Goal: Information Seeking & Learning: Understand process/instructions

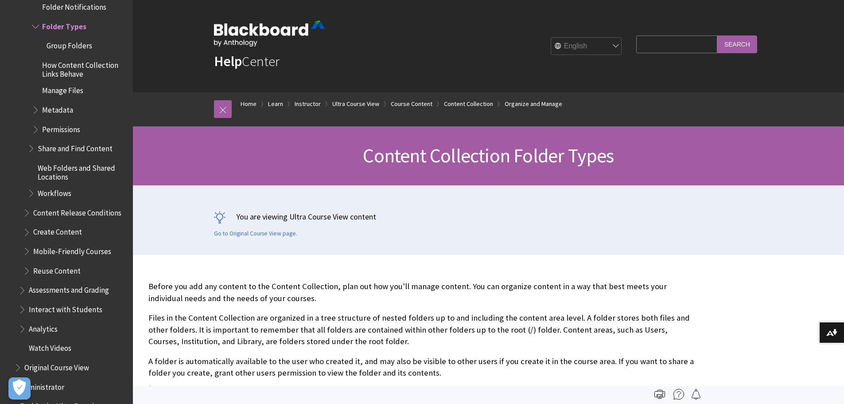
click at [656, 43] on input "Search Query" at bounding box center [677, 43] width 81 height 17
type input "rubric"
click at [718, 35] on input "Search" at bounding box center [738, 43] width 40 height 17
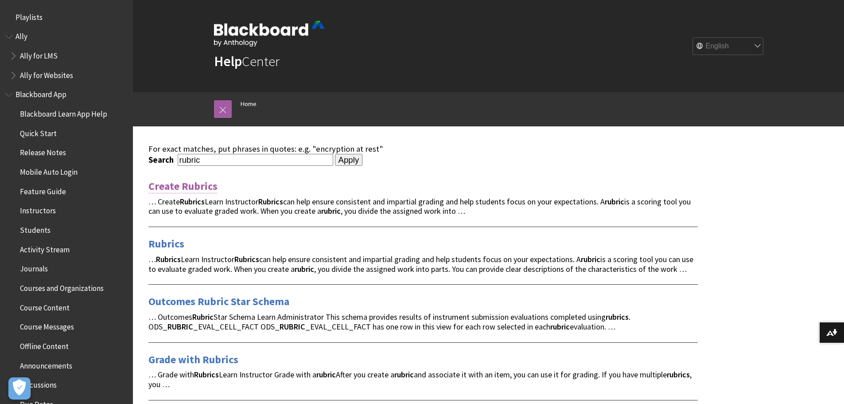
click at [186, 186] on link "Create Rubrics" at bounding box center [182, 186] width 69 height 14
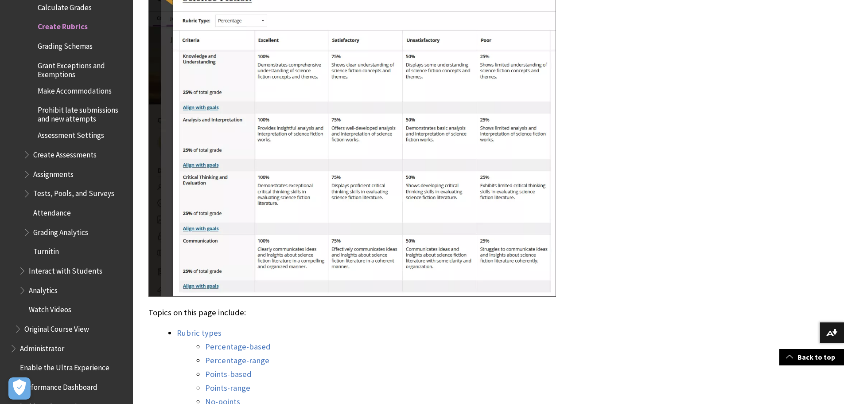
scroll to position [709, 0]
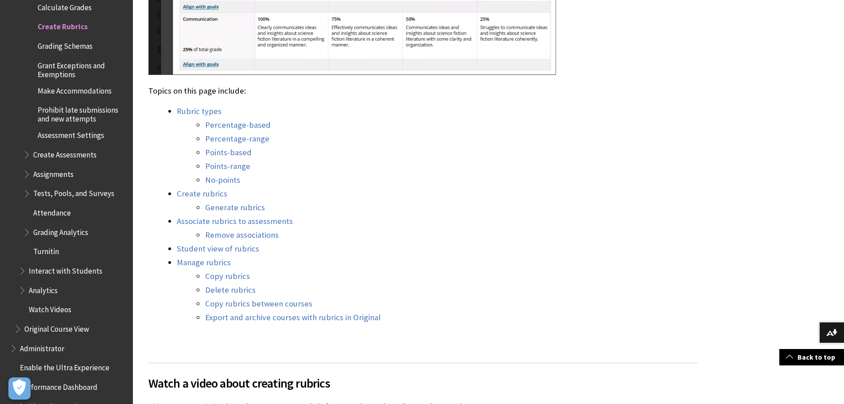
click at [242, 209] on link "Generate rubrics" at bounding box center [235, 207] width 60 height 11
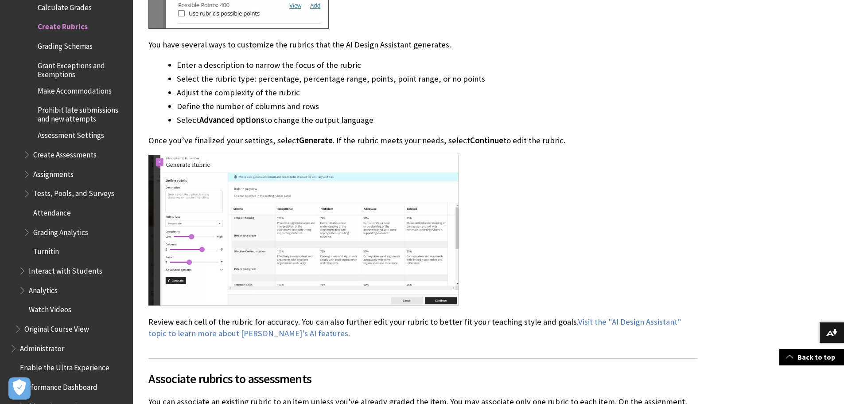
scroll to position [4378, 0]
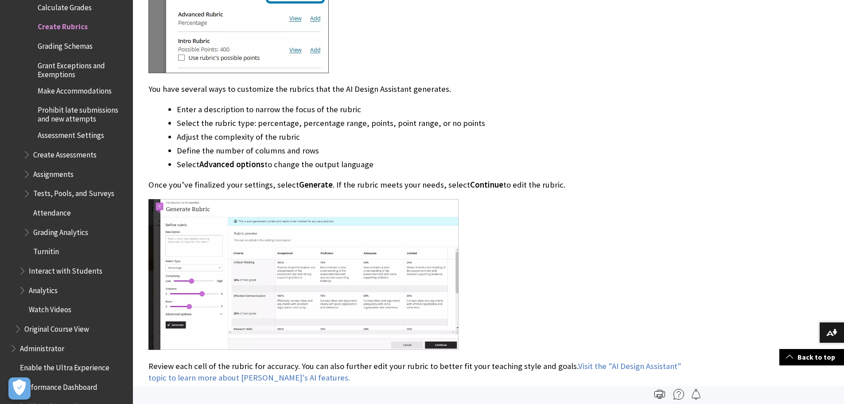
click at [266, 222] on img at bounding box center [303, 274] width 310 height 151
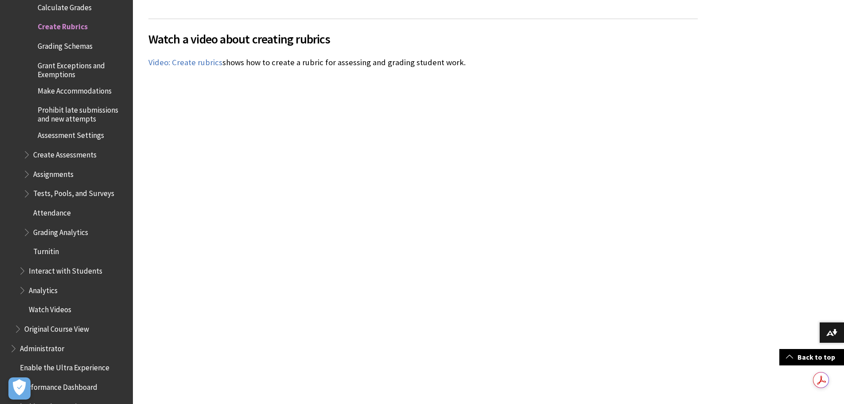
scroll to position [1098, 0]
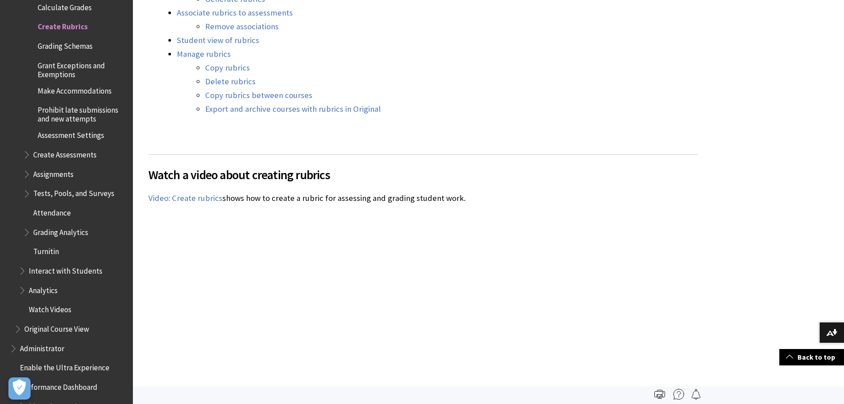
scroll to position [1095, 0]
